Goal: Task Accomplishment & Management: Manage account settings

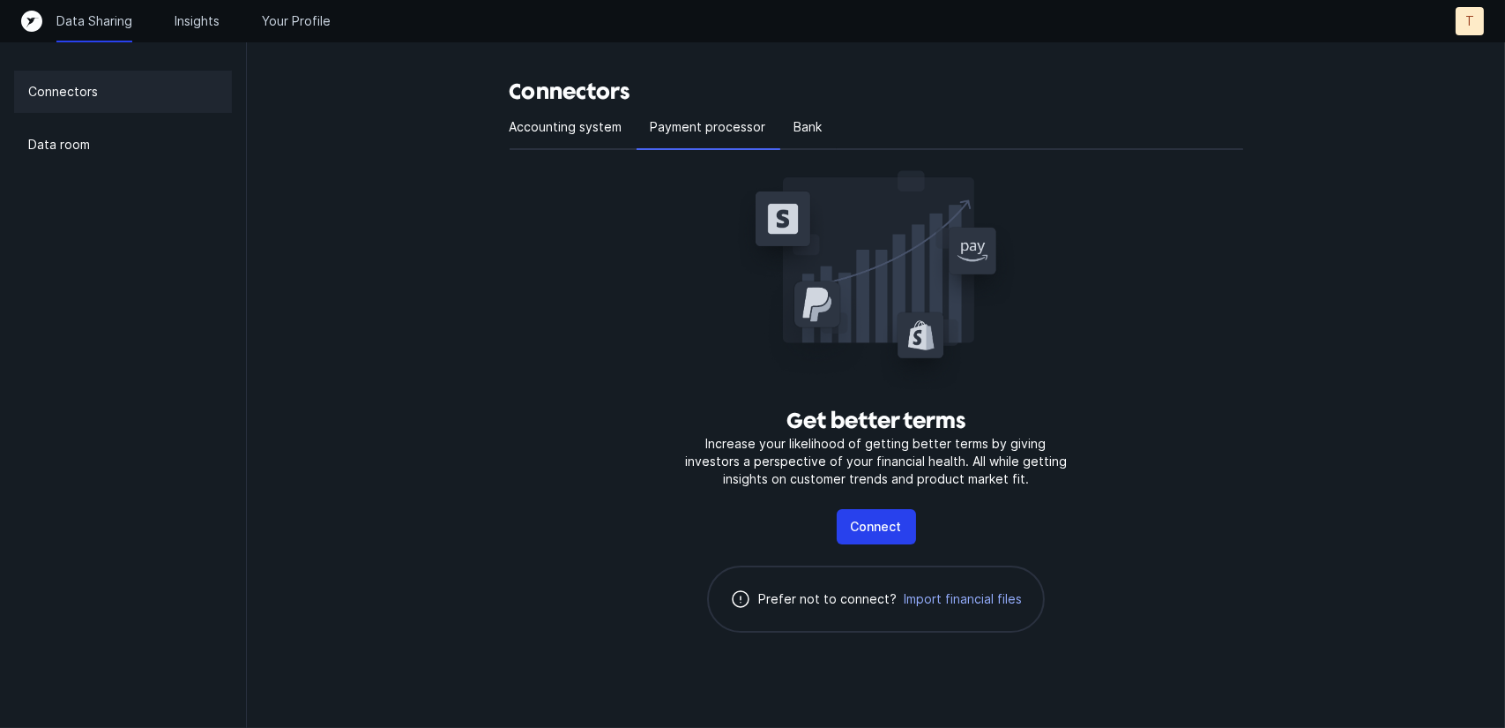
click at [89, 26] on p "Data Sharing" at bounding box center [94, 21] width 76 height 18
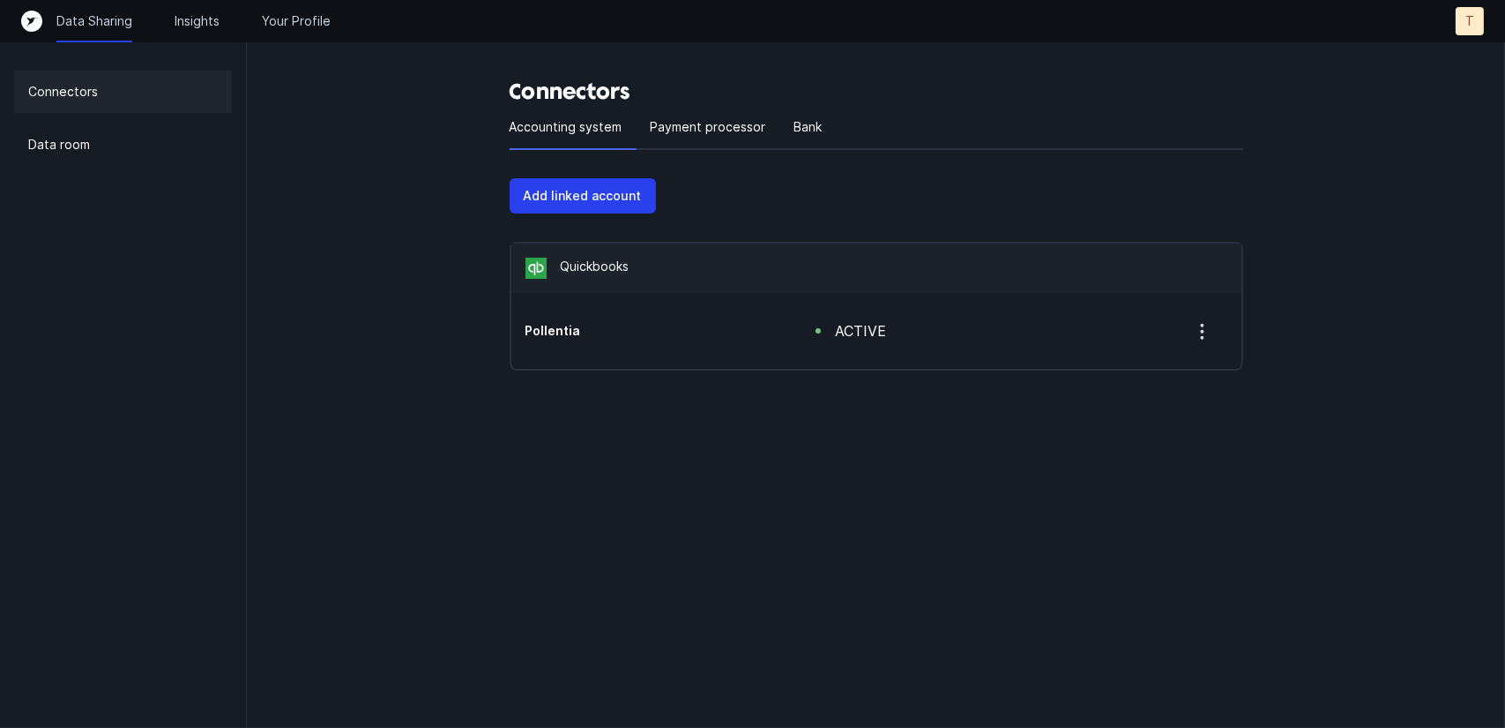
click at [32, 25] on icon "Top" at bounding box center [31, 21] width 21 height 21
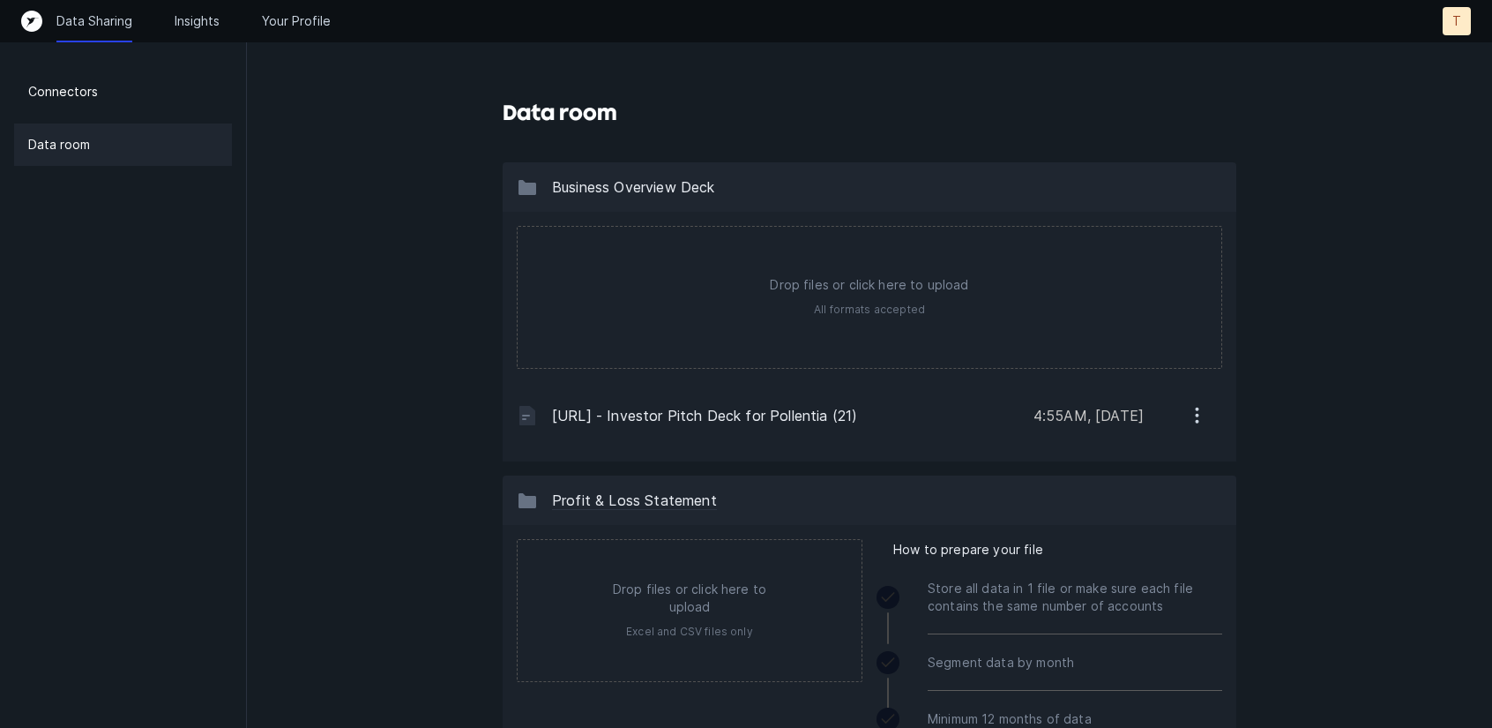
click at [1196, 413] on icon "button" at bounding box center [1197, 415] width 22 height 22
click at [1138, 496] on p "Remove" at bounding box center [1124, 503] width 49 height 21
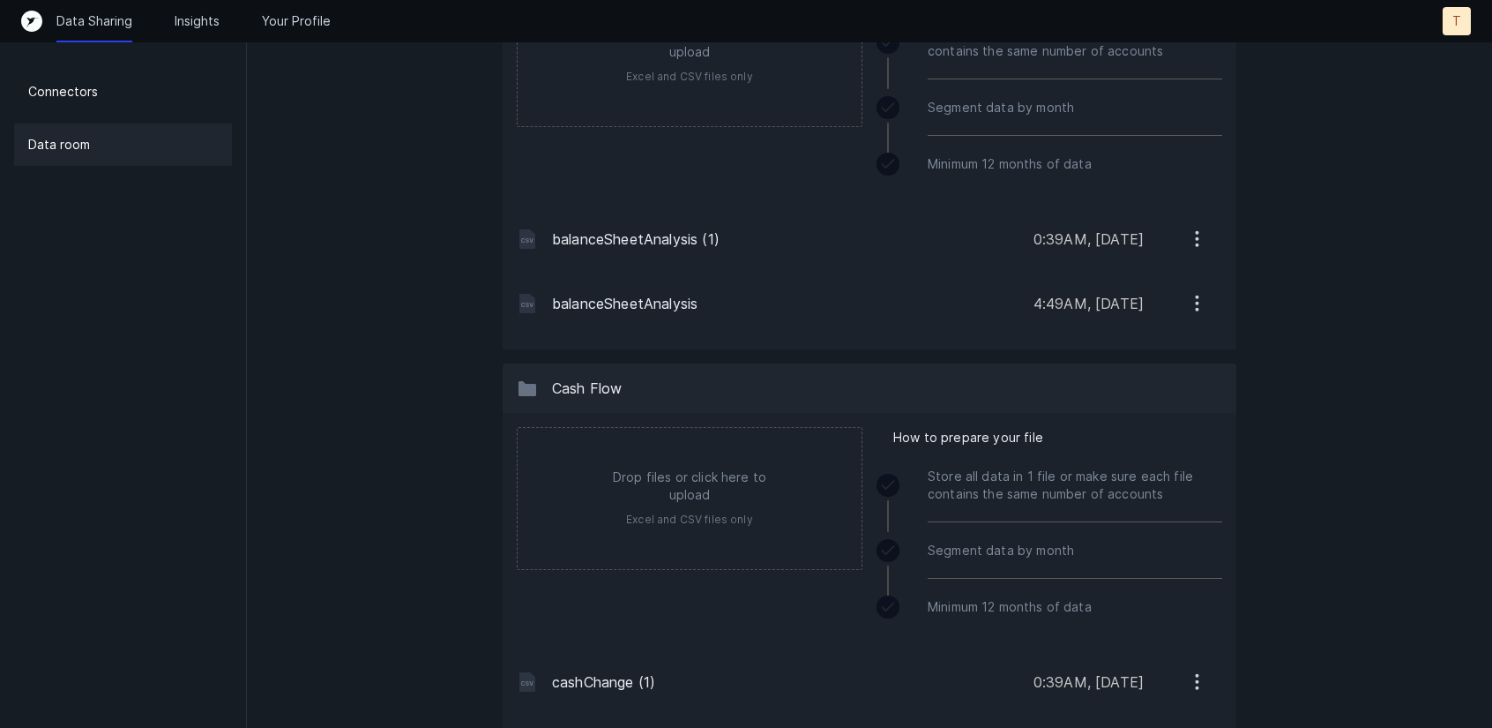
scroll to position [998, 0]
